Goal: Find specific page/section: Find specific page/section

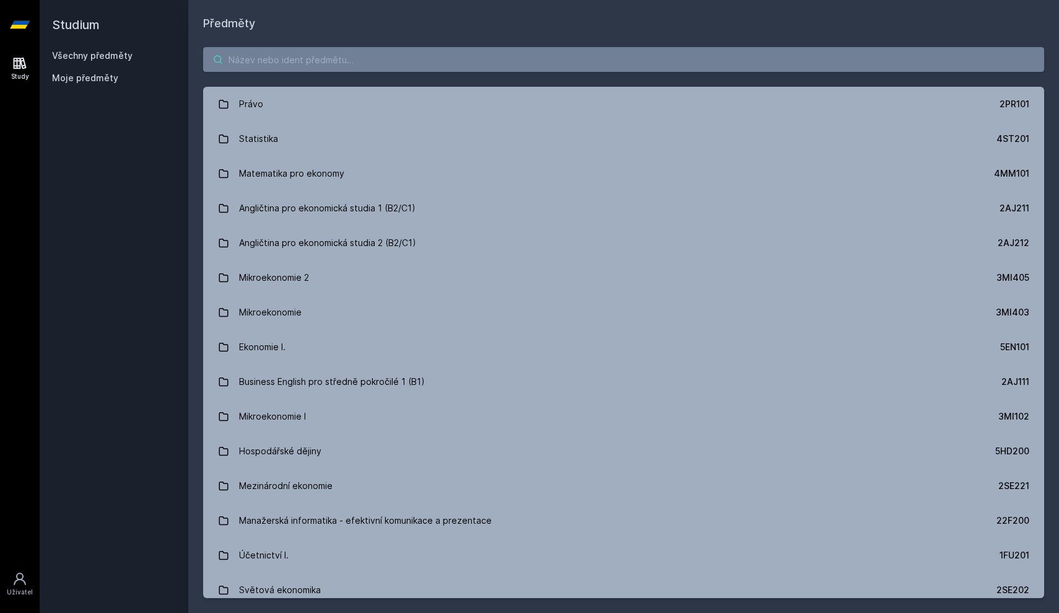
click at [266, 63] on input "search" at bounding box center [623, 59] width 841 height 25
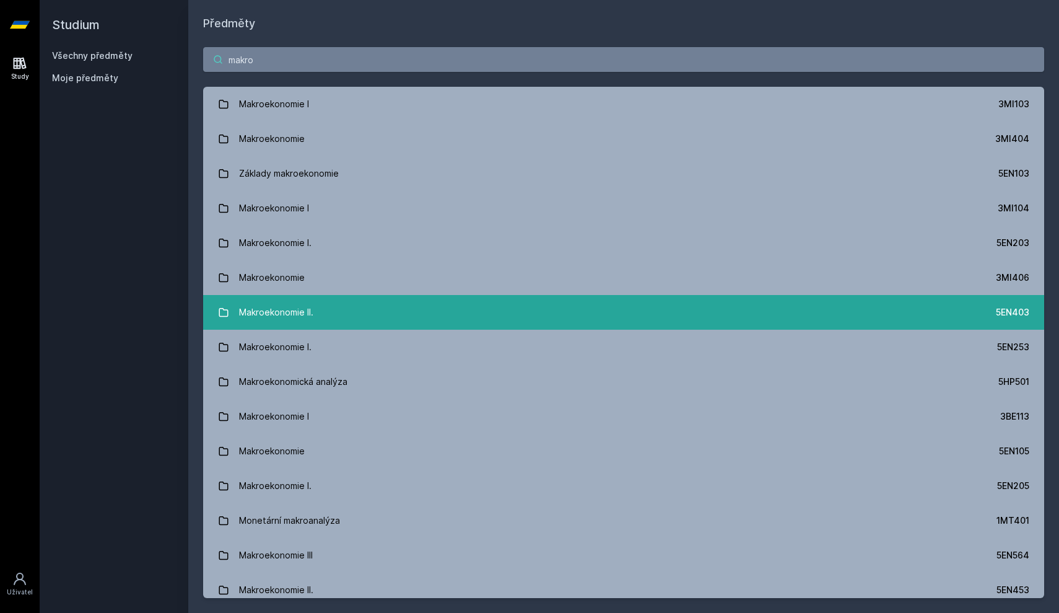
type input "makro"
click at [276, 318] on div "Makroekonomie II." at bounding box center [276, 312] width 74 height 25
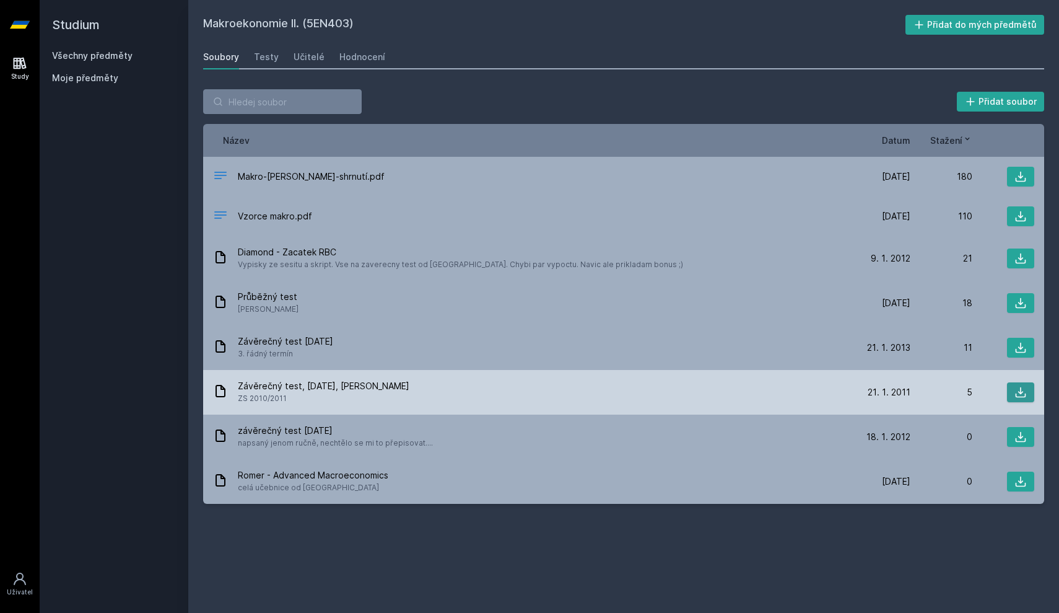
click at [1015, 392] on icon at bounding box center [1021, 392] width 12 height 12
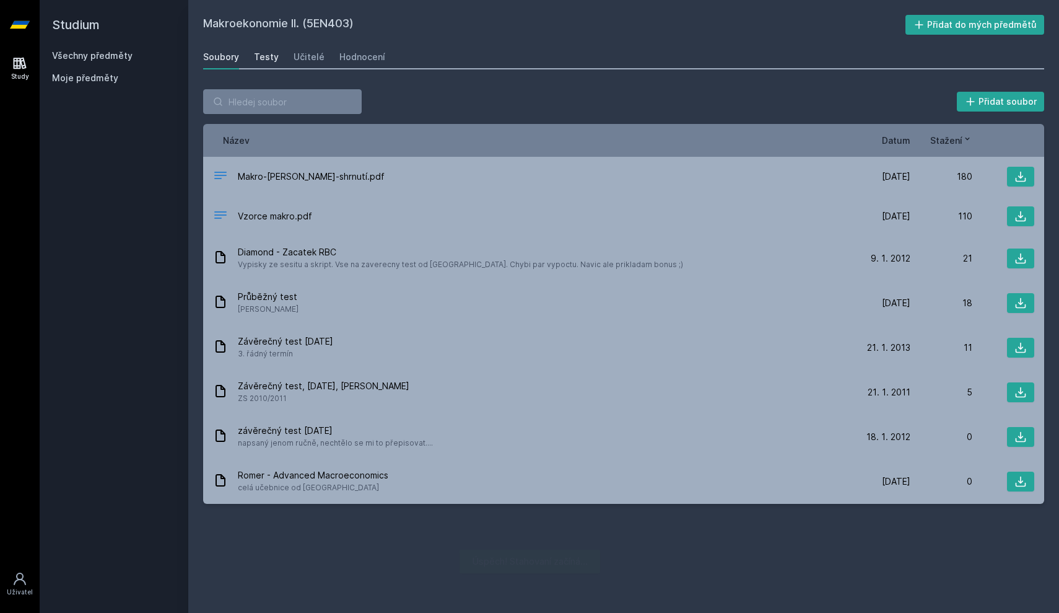
click at [254, 55] on div "Testy" at bounding box center [266, 57] width 25 height 12
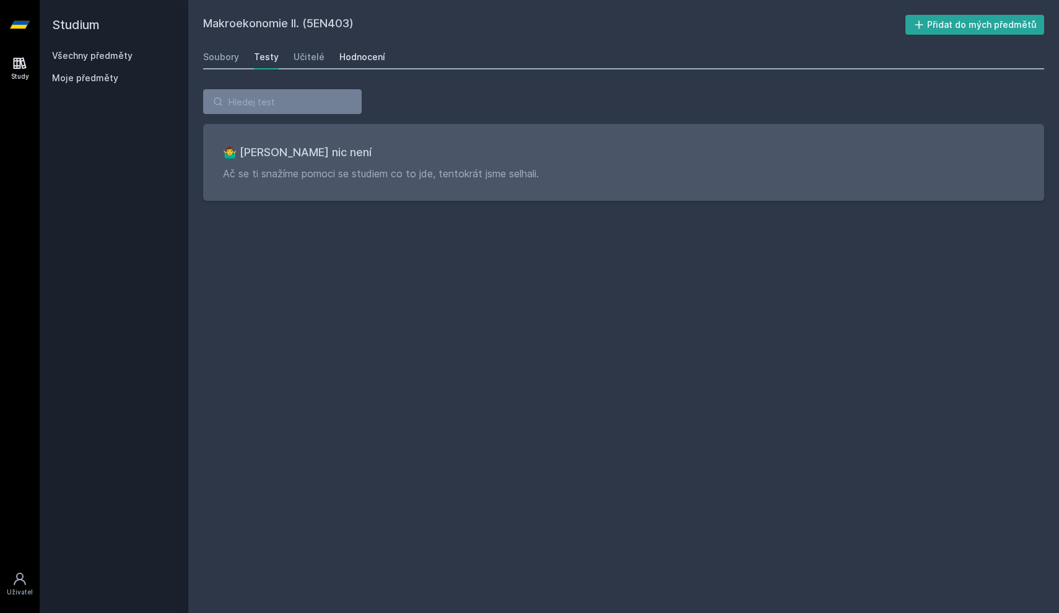
click at [362, 58] on div "Hodnocení" at bounding box center [363, 57] width 46 height 12
